Goal: Obtain resource: Obtain resource

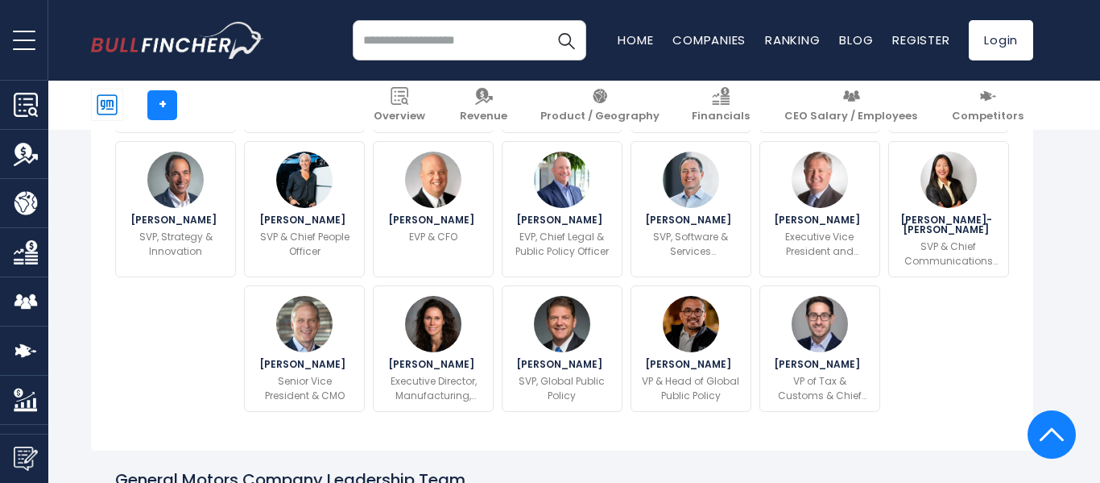
scroll to position [749, 0]
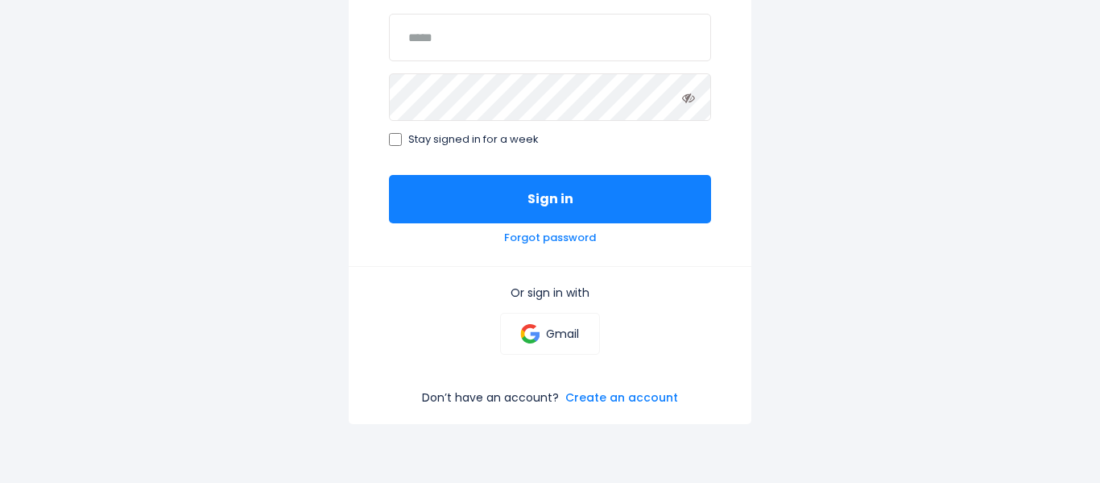
scroll to position [242, 0]
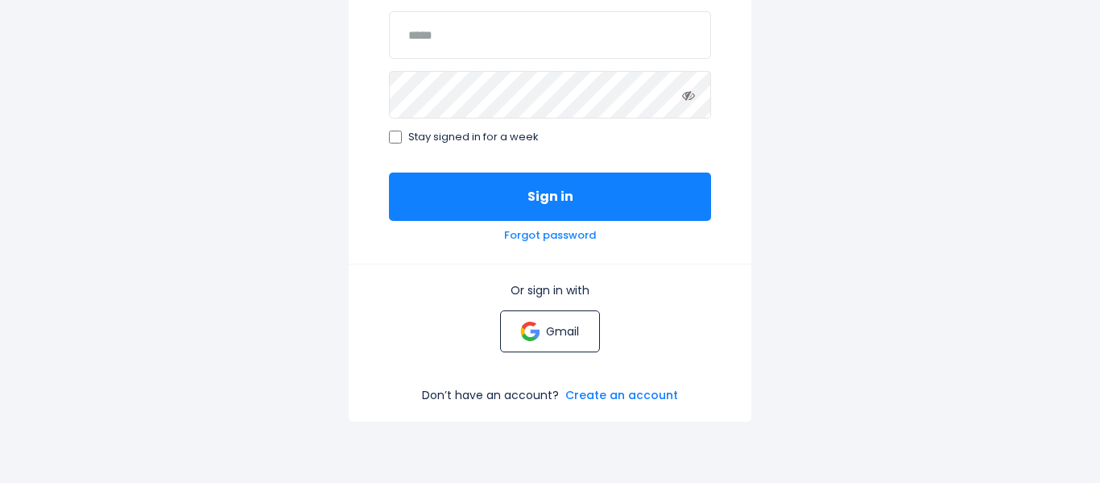
click at [512, 333] on link "Gmail" at bounding box center [549, 331] width 99 height 42
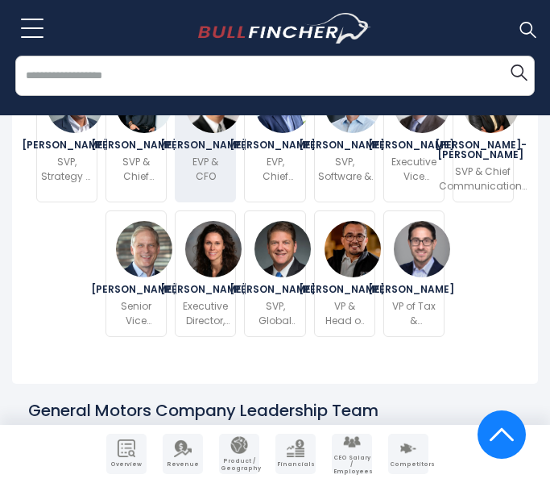
scroll to position [959, 0]
